Goal: Book appointment/travel/reservation

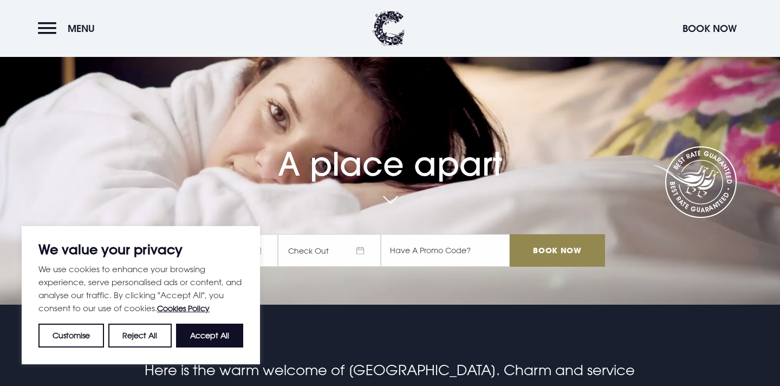
scroll to position [88, 0]
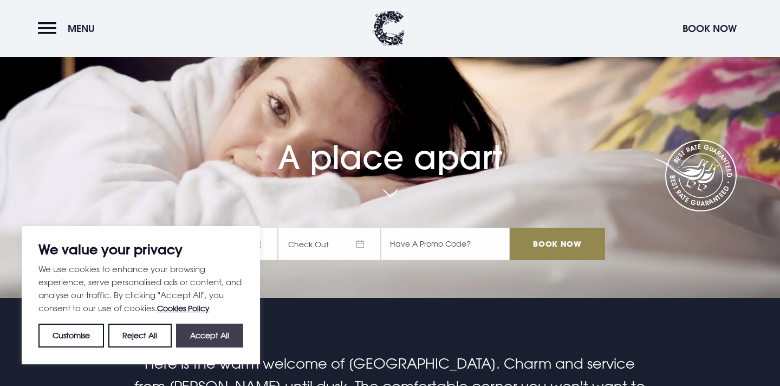
click at [207, 342] on button "Accept All" at bounding box center [209, 336] width 67 height 24
checkbox input "true"
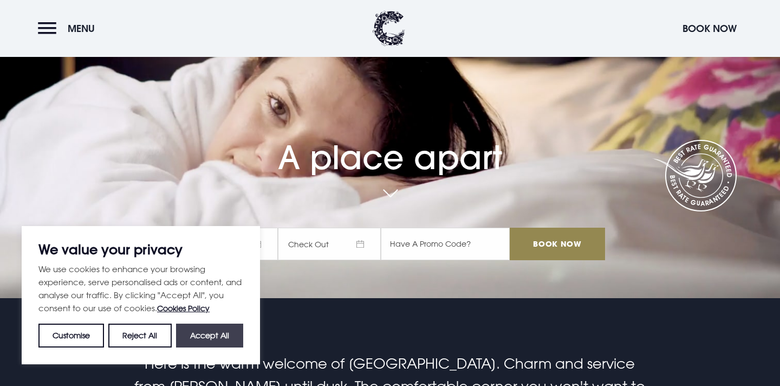
checkbox input "true"
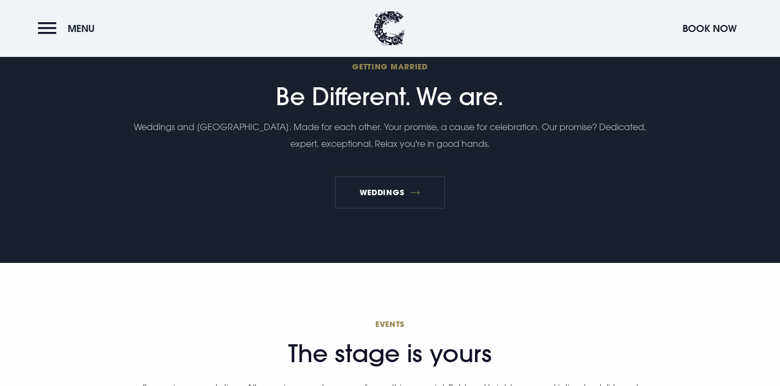
scroll to position [2771, 0]
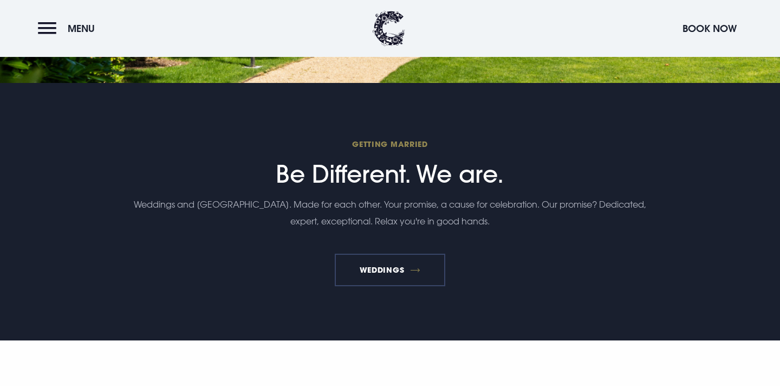
click at [427, 254] on link "Weddings" at bounding box center [390, 270] width 110 height 33
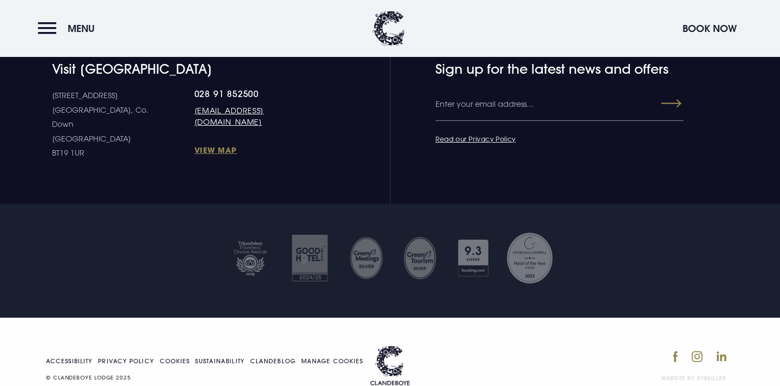
scroll to position [3982, 0]
